Goal: Information Seeking & Learning: Learn about a topic

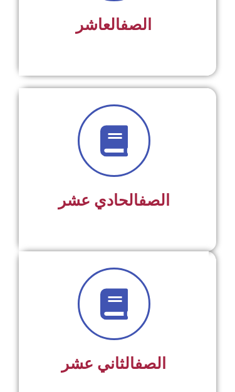
scroll to position [1808, 0]
click at [68, 180] on div "الصف الحادي عشر" at bounding box center [113, 160] width 157 height 112
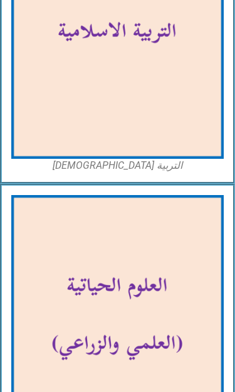
scroll to position [3294, 0]
click at [47, 143] on img at bounding box center [117, 35] width 212 height 247
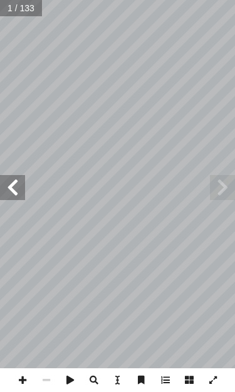
click at [16, 192] on span at bounding box center [12, 187] width 25 height 25
click at [21, 188] on span at bounding box center [12, 187] width 25 height 25
click at [18, 188] on span at bounding box center [12, 187] width 25 height 25
click at [23, 185] on span at bounding box center [12, 187] width 25 height 25
click at [16, 187] on span at bounding box center [12, 187] width 25 height 25
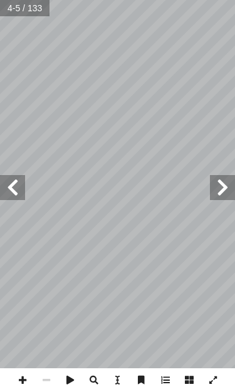
click at [23, 183] on span at bounding box center [12, 187] width 25 height 25
click at [18, 186] on span at bounding box center [12, 187] width 25 height 25
click at [18, 199] on span at bounding box center [12, 187] width 25 height 25
click at [15, 197] on span at bounding box center [12, 187] width 25 height 25
click at [213, 189] on span at bounding box center [222, 187] width 25 height 25
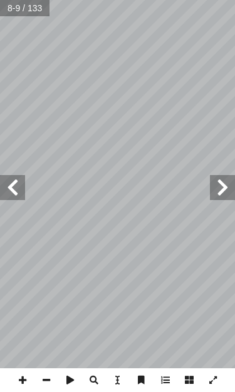
click at [24, 193] on span at bounding box center [12, 187] width 25 height 25
click at [16, 189] on span at bounding box center [12, 187] width 25 height 25
click at [16, 184] on span at bounding box center [12, 187] width 25 height 25
click at [8, 190] on span at bounding box center [12, 187] width 25 height 25
click at [220, 185] on span at bounding box center [222, 187] width 25 height 25
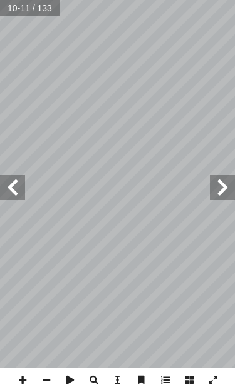
click at [20, 192] on span at bounding box center [12, 187] width 25 height 25
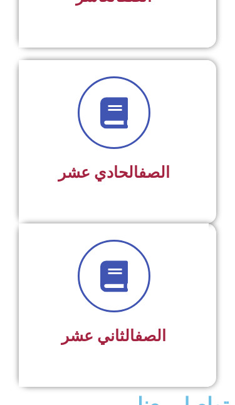
scroll to position [1856, 0]
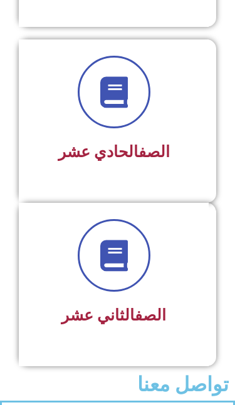
click at [79, 161] on h3 "الصف الحادي عشر" at bounding box center [113, 152] width 157 height 19
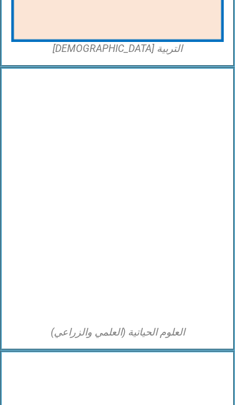
scroll to position [3411, 0]
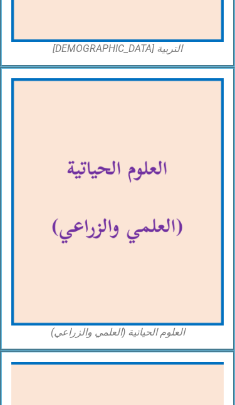
click at [63, 178] on img at bounding box center [117, 201] width 212 height 247
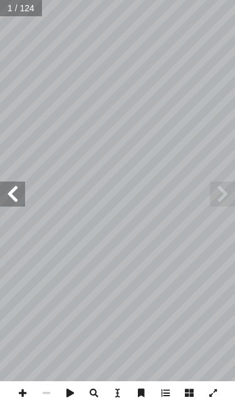
click at [11, 198] on span at bounding box center [12, 193] width 25 height 25
click at [20, 200] on span at bounding box center [12, 193] width 25 height 25
click at [18, 190] on span at bounding box center [12, 193] width 25 height 25
click at [16, 191] on span at bounding box center [12, 193] width 25 height 25
click at [14, 192] on span at bounding box center [12, 193] width 25 height 25
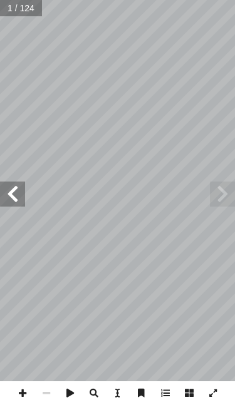
click at [11, 190] on span at bounding box center [12, 193] width 25 height 25
click at [11, 191] on span at bounding box center [12, 193] width 25 height 25
click at [7, 205] on span at bounding box center [12, 193] width 25 height 25
click at [13, 191] on span at bounding box center [12, 193] width 25 height 25
click at [18, 189] on span at bounding box center [12, 193] width 25 height 25
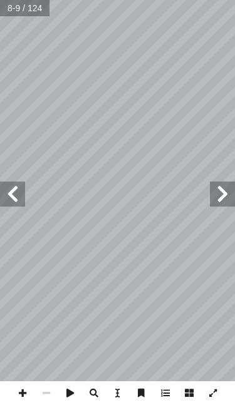
click at [13, 194] on span at bounding box center [12, 193] width 25 height 25
click at [7, 205] on span at bounding box center [12, 193] width 25 height 25
click at [216, 193] on span at bounding box center [222, 193] width 25 height 25
click at [220, 193] on span at bounding box center [222, 193] width 25 height 25
click at [16, 206] on span at bounding box center [12, 193] width 25 height 25
